Goal: Navigation & Orientation: Find specific page/section

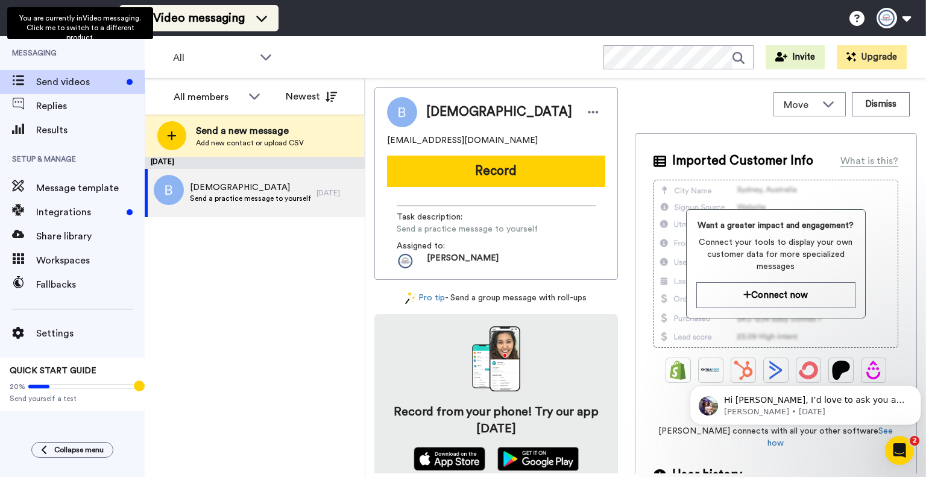
click at [177, 21] on span "Video messaging" at bounding box center [199, 18] width 92 height 17
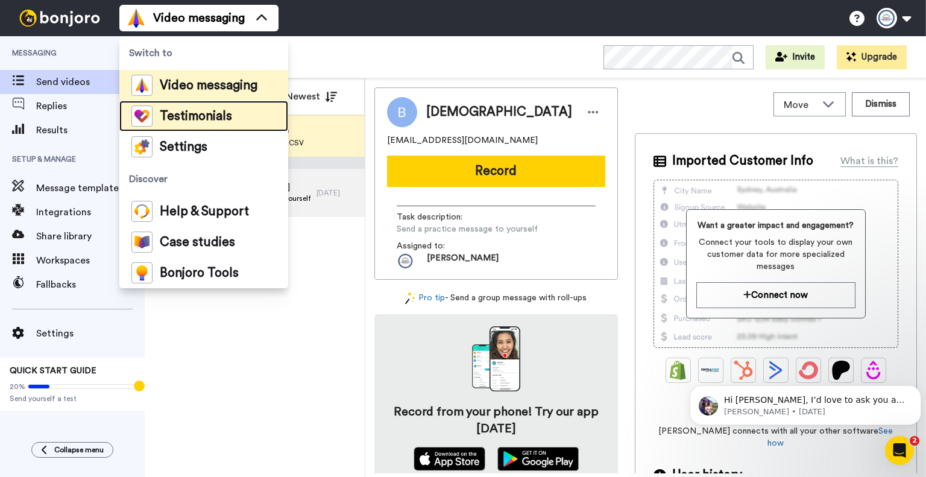
click at [204, 114] on span "Testimonials" at bounding box center [196, 116] width 72 height 12
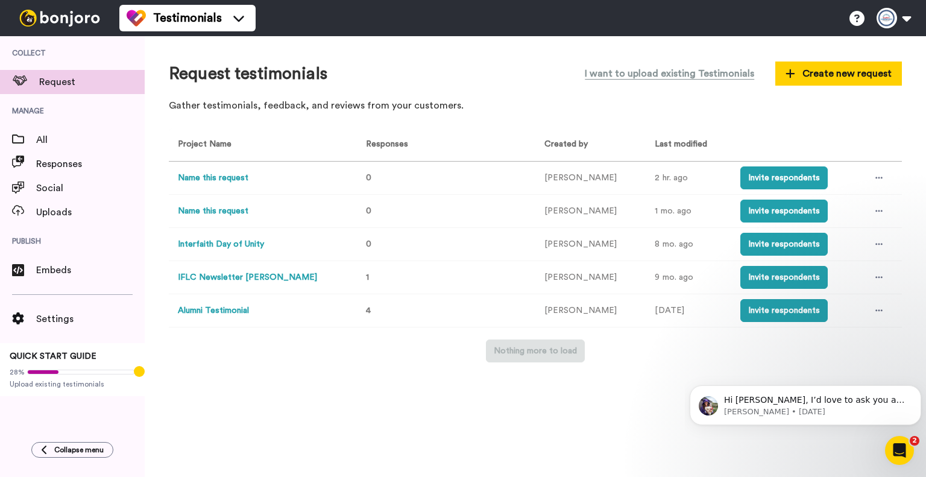
click at [237, 305] on button "Alumni Testimonial" at bounding box center [213, 310] width 71 height 13
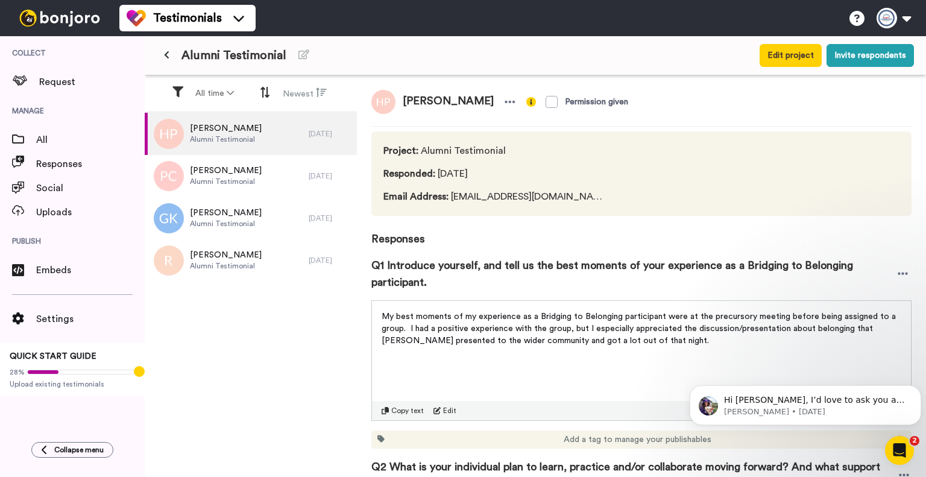
click at [172, 54] on button at bounding box center [167, 56] width 20 height 22
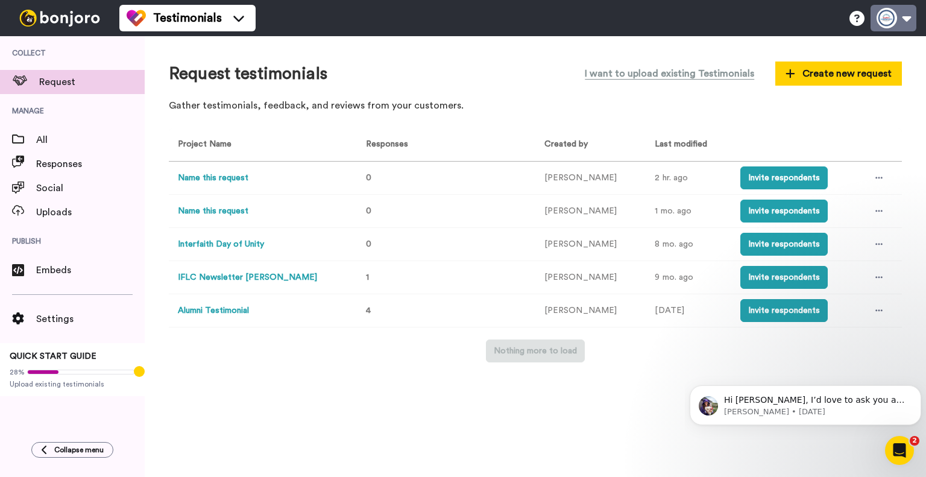
click at [892, 15] on button at bounding box center [893, 18] width 46 height 27
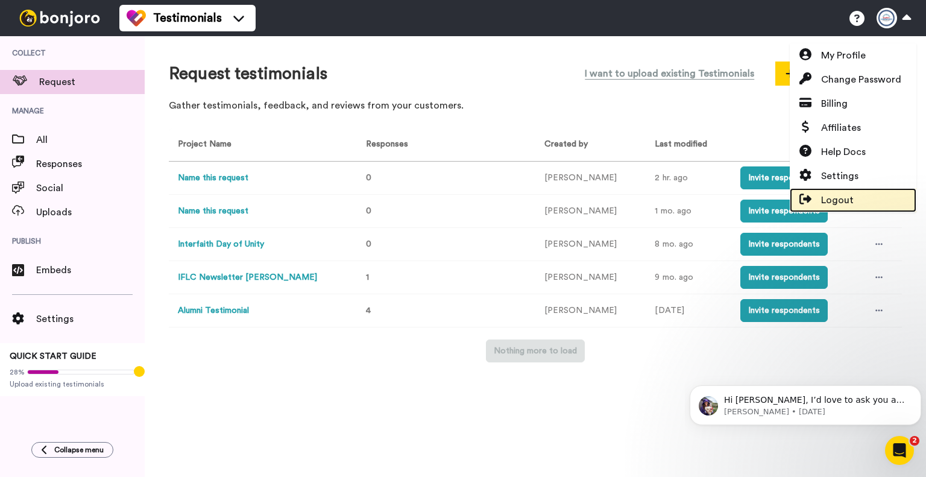
click at [849, 193] on span "Logout" at bounding box center [837, 200] width 33 height 14
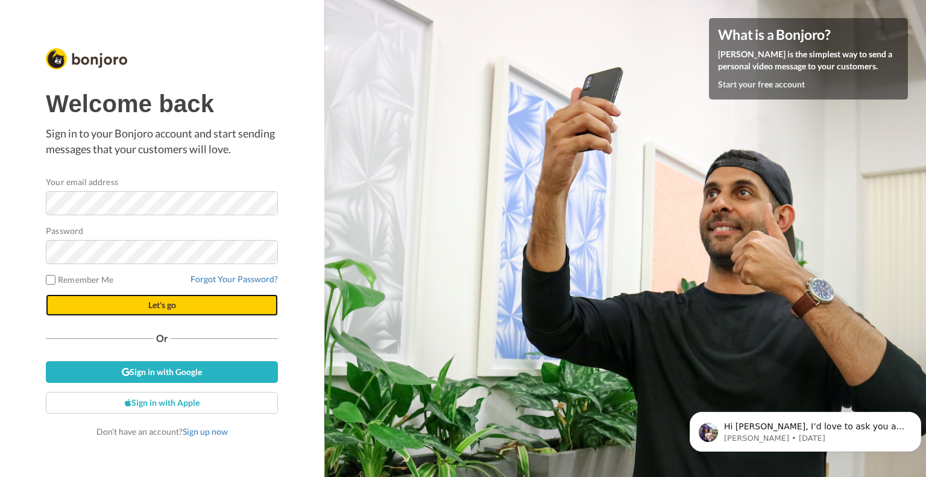
click at [153, 298] on button "Let's go" at bounding box center [162, 305] width 232 height 22
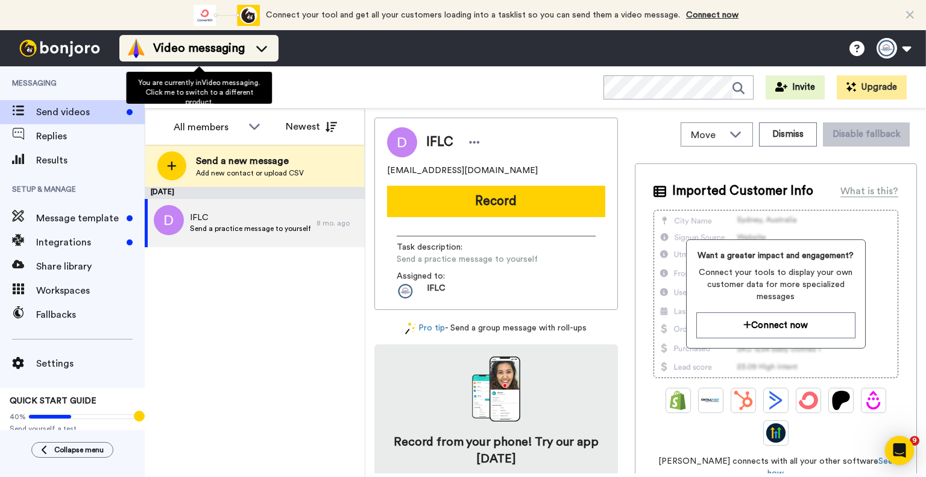
click at [181, 40] on span "Video messaging" at bounding box center [199, 48] width 92 height 17
